Goal: Task Accomplishment & Management: Use online tool/utility

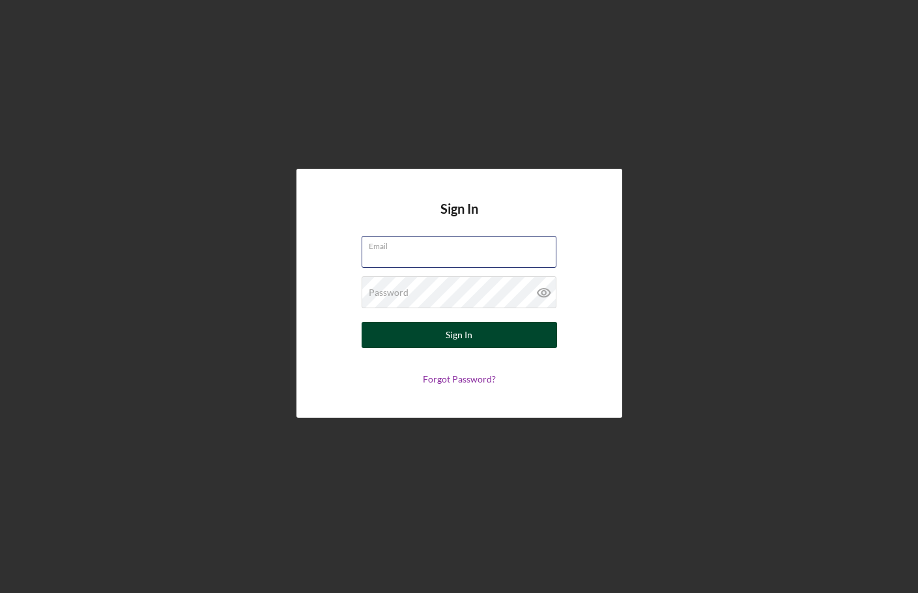
type input "[EMAIL_ADDRESS][DOMAIN_NAME]"
click at [433, 336] on button "Sign In" at bounding box center [459, 335] width 195 height 26
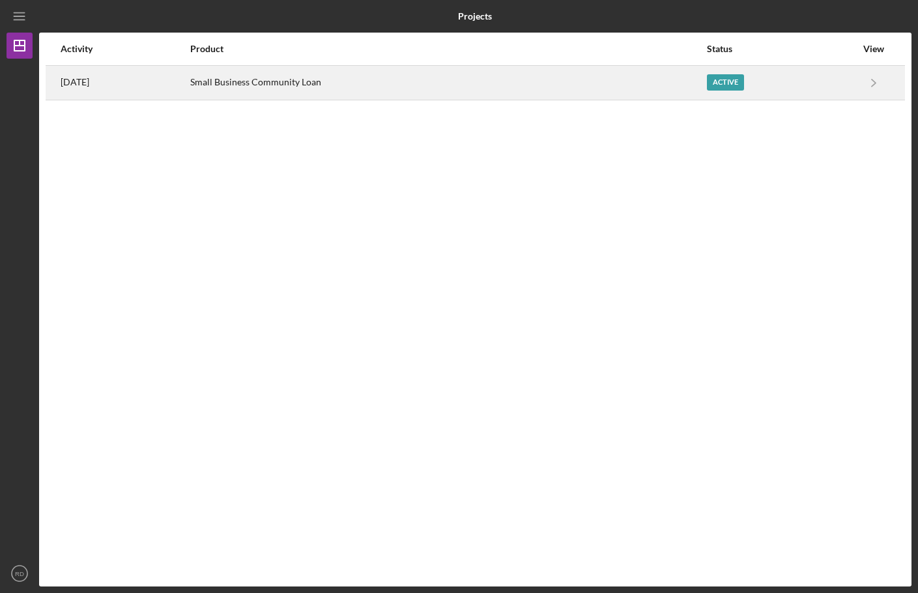
click at [727, 89] on div "Active" at bounding box center [725, 82] width 37 height 16
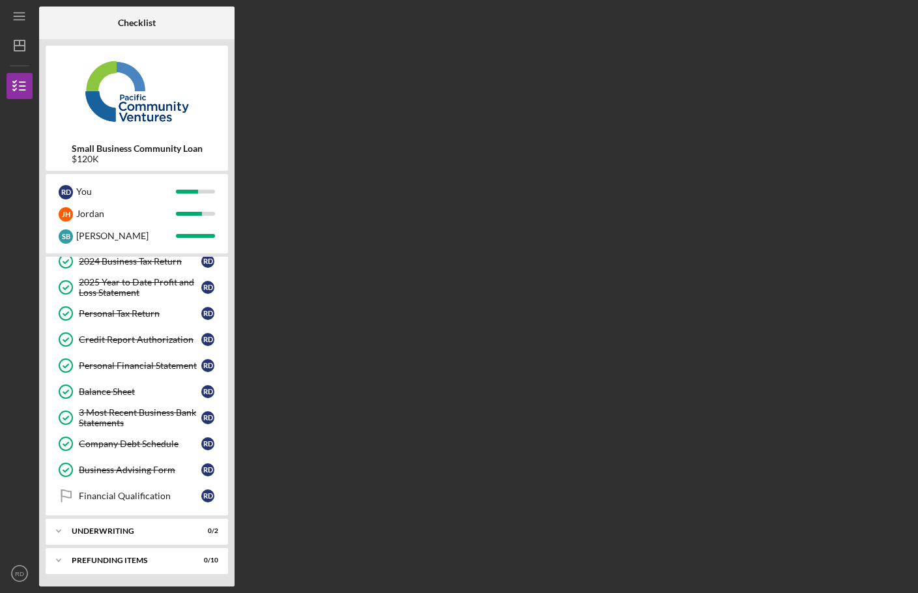
scroll to position [143, 0]
click at [108, 497] on div "Financial Qualification" at bounding box center [140, 495] width 123 height 10
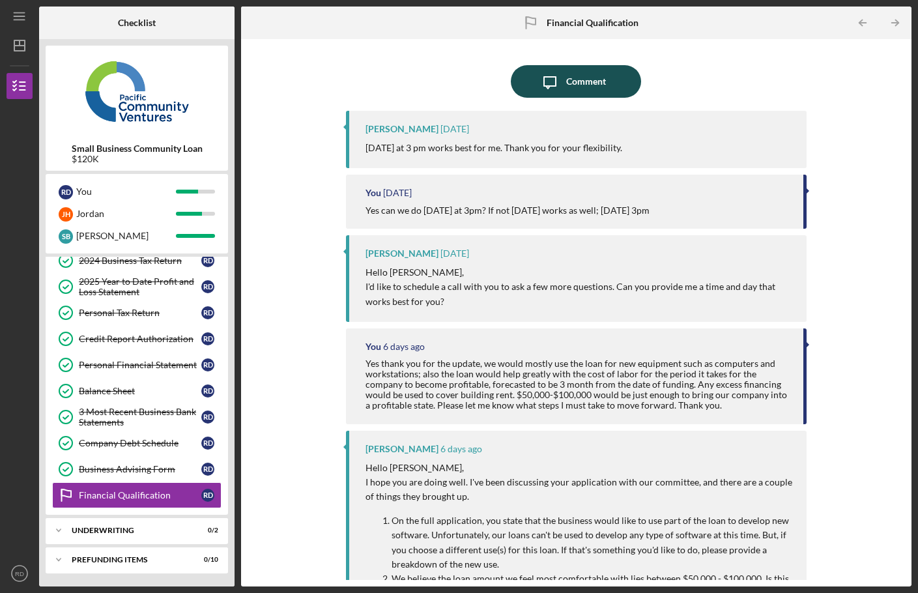
click at [599, 78] on div "Comment" at bounding box center [586, 81] width 40 height 33
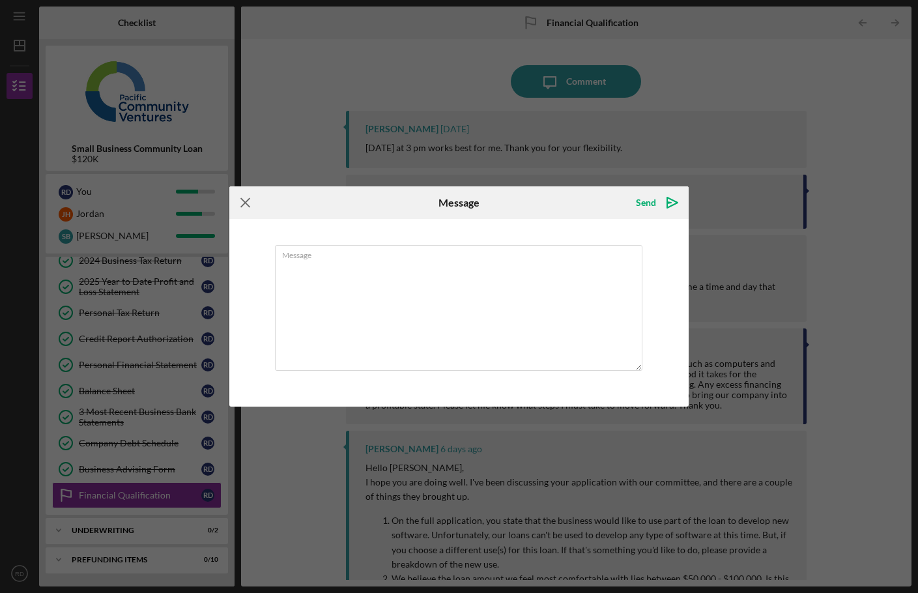
click at [248, 199] on icon "Icon/Menu Close" at bounding box center [245, 202] width 33 height 33
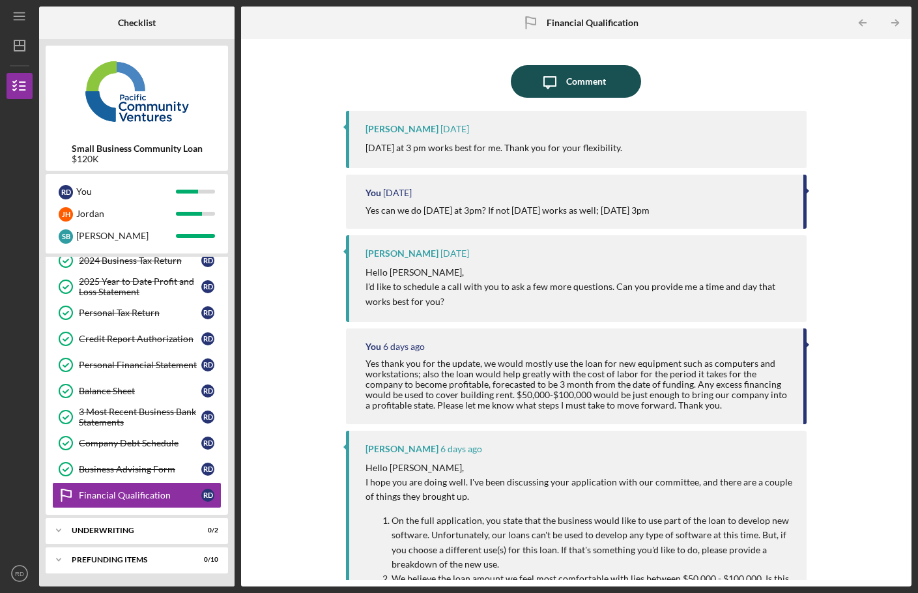
click at [594, 77] on div "Comment" at bounding box center [586, 81] width 40 height 33
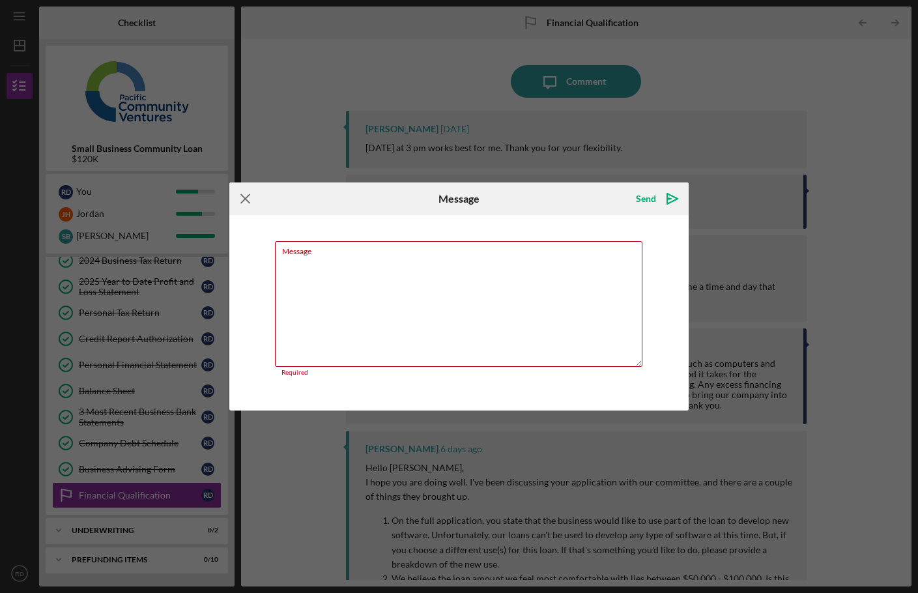
click at [246, 198] on line at bounding box center [245, 199] width 8 height 8
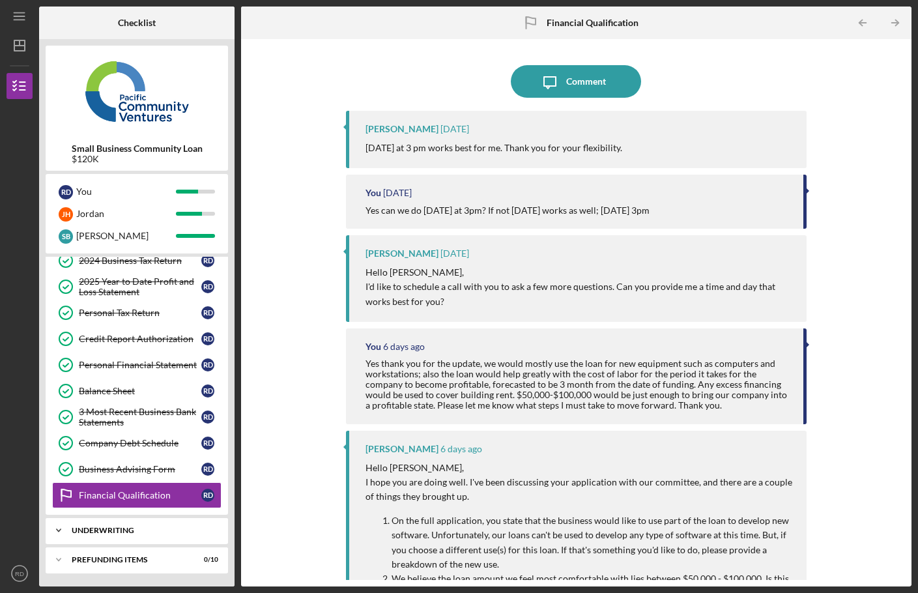
click at [152, 531] on div "Underwriting" at bounding box center [142, 531] width 140 height 8
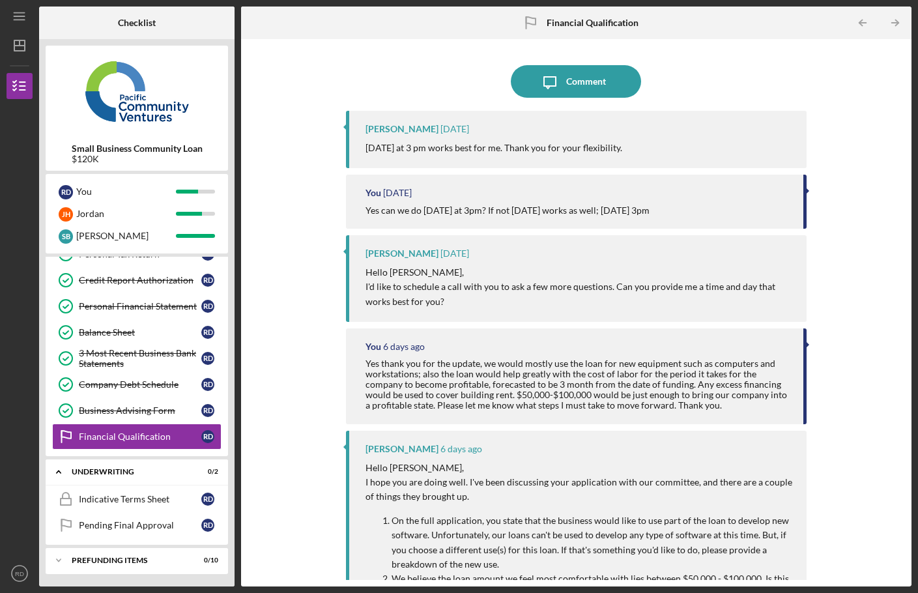
scroll to position [203, 0]
click at [167, 561] on div "Prefunding Items" at bounding box center [142, 560] width 140 height 8
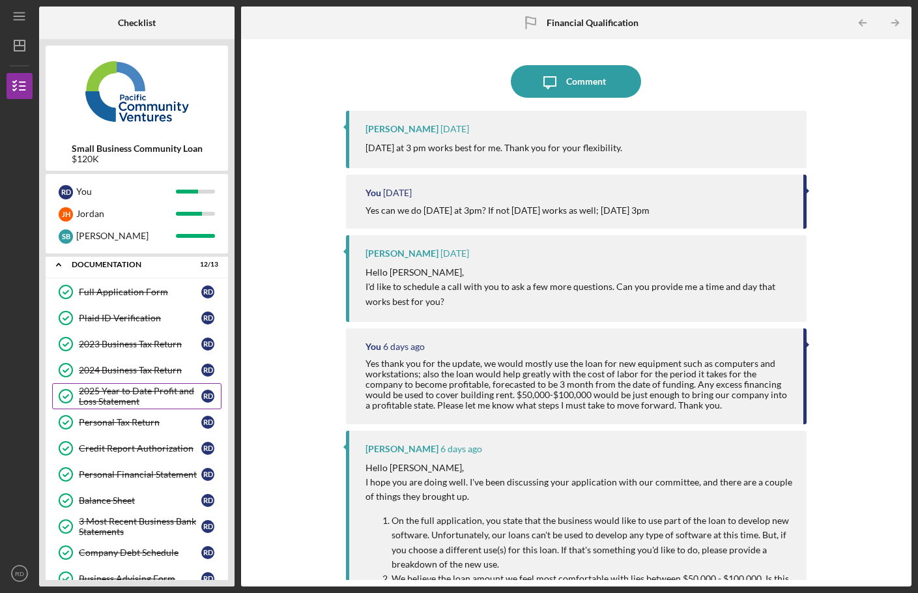
scroll to position [0, 0]
